Goal: Task Accomplishment & Management: Use online tool/utility

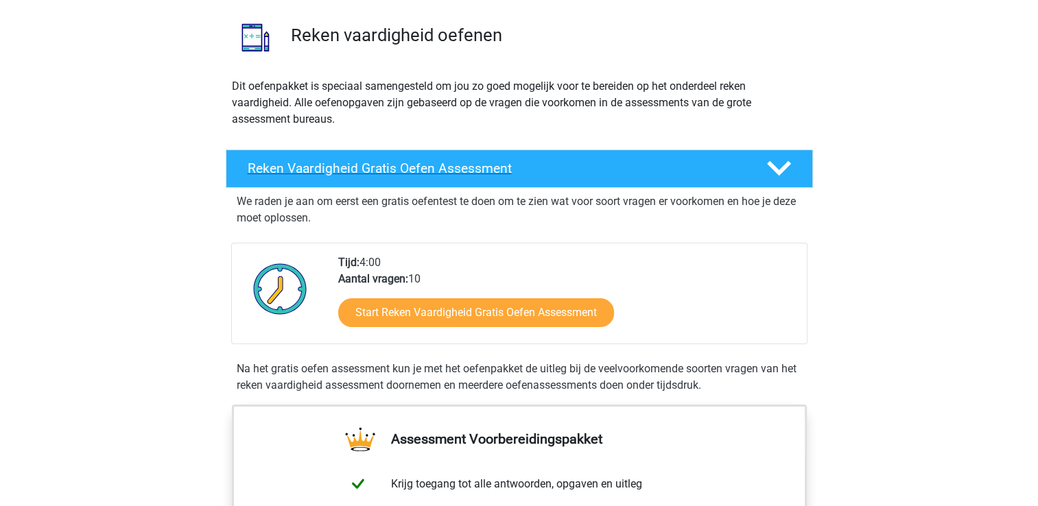
scroll to position [99, 0]
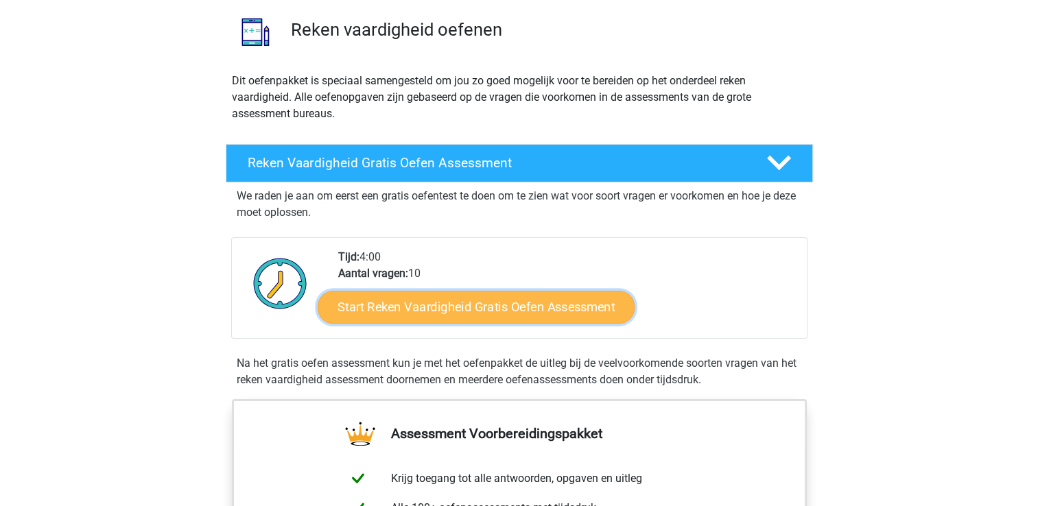
click at [452, 306] on link "Start Reken Vaardigheid Gratis Oefen Assessment" at bounding box center [476, 306] width 317 height 33
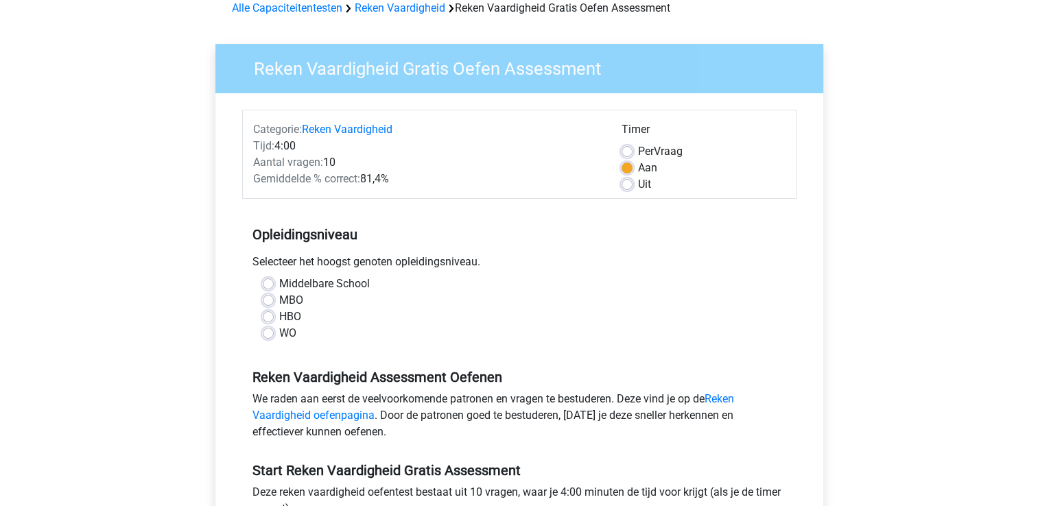
scroll to position [70, 0]
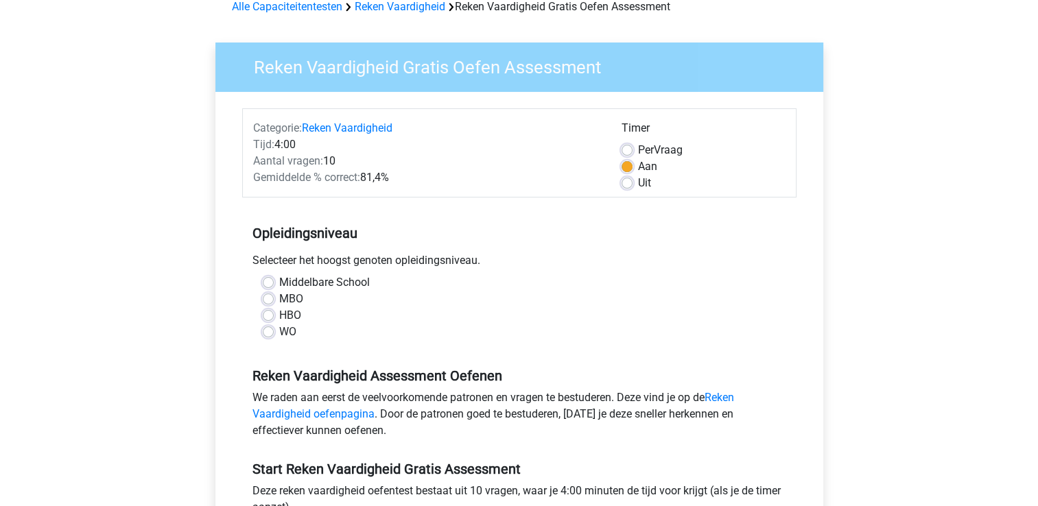
click at [279, 293] on label "MBO" at bounding box center [291, 299] width 24 height 16
click at [269, 293] on input "MBO" at bounding box center [268, 298] width 11 height 14
radio input "true"
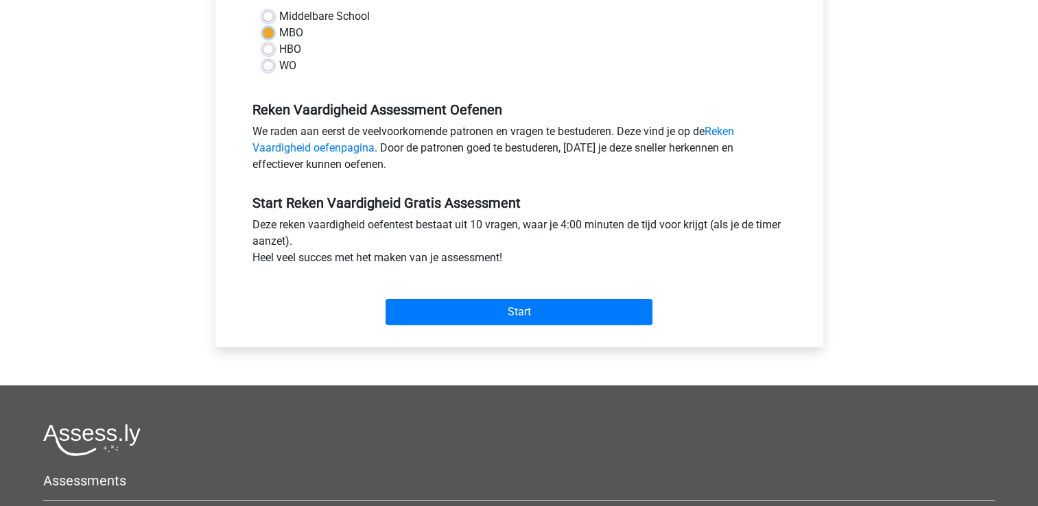
scroll to position [339, 0]
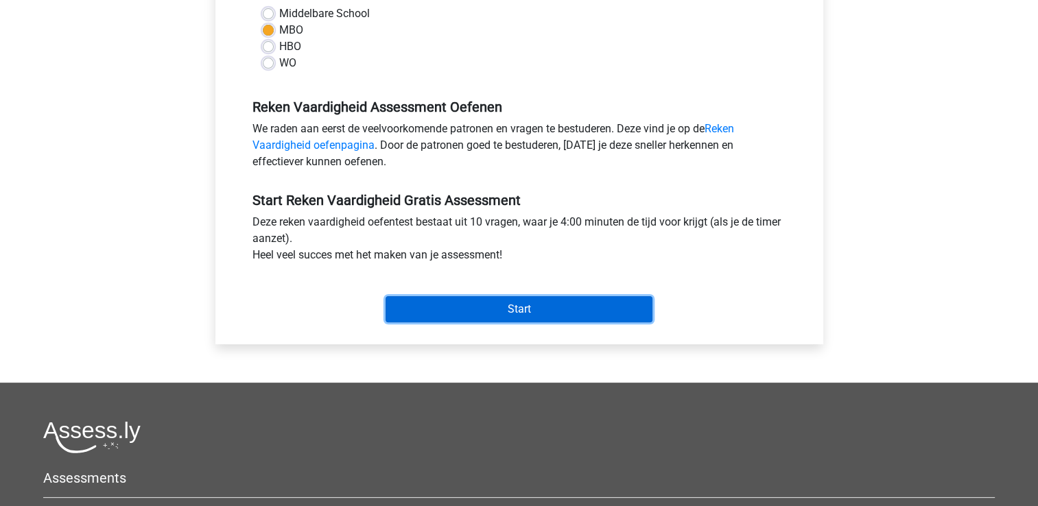
click at [493, 299] on input "Start" at bounding box center [519, 309] width 267 height 26
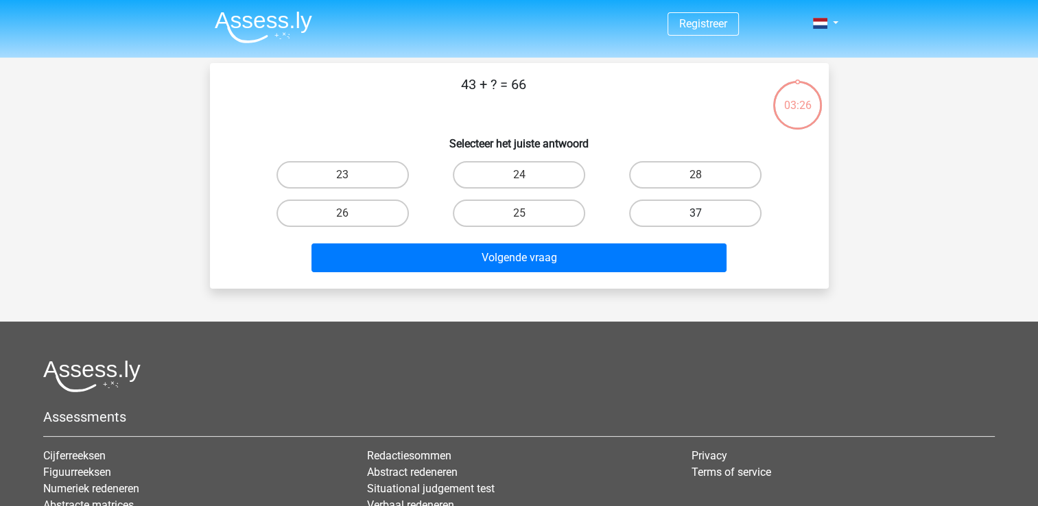
click at [708, 209] on label "37" at bounding box center [695, 213] width 132 height 27
click at [704, 213] on input "37" at bounding box center [700, 217] width 9 height 9
radio input "true"
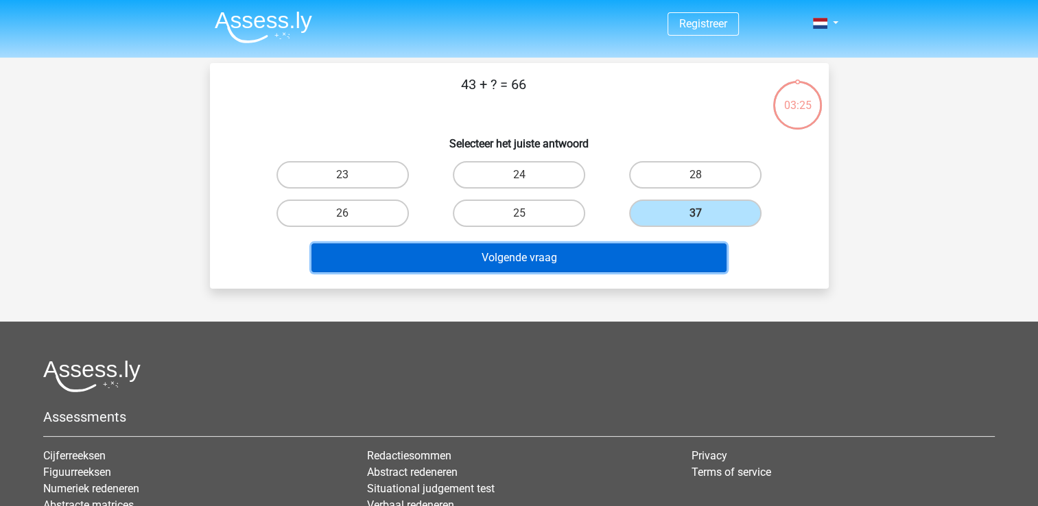
click at [598, 260] on button "Volgende vraag" at bounding box center [518, 258] width 415 height 29
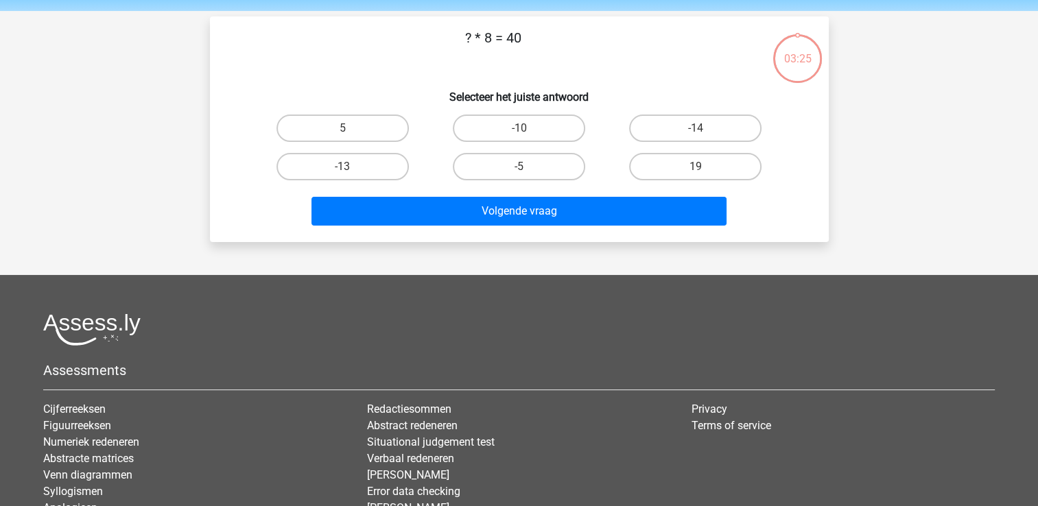
scroll to position [63, 0]
